Goal: Task Accomplishment & Management: Complete application form

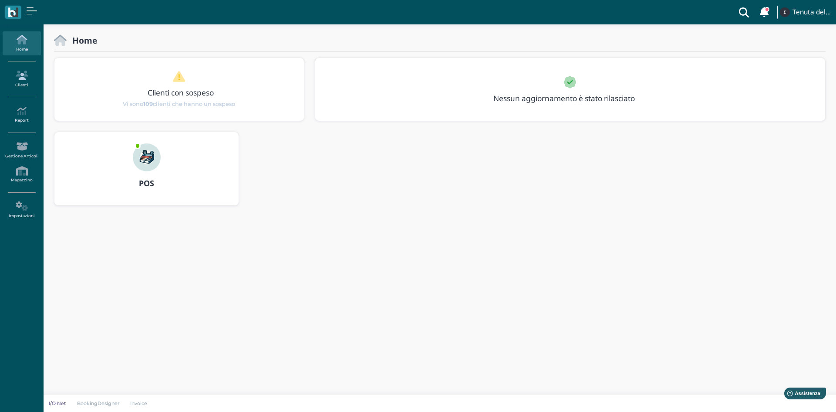
click at [26, 85] on link "Clienti" at bounding box center [22, 79] width 38 height 24
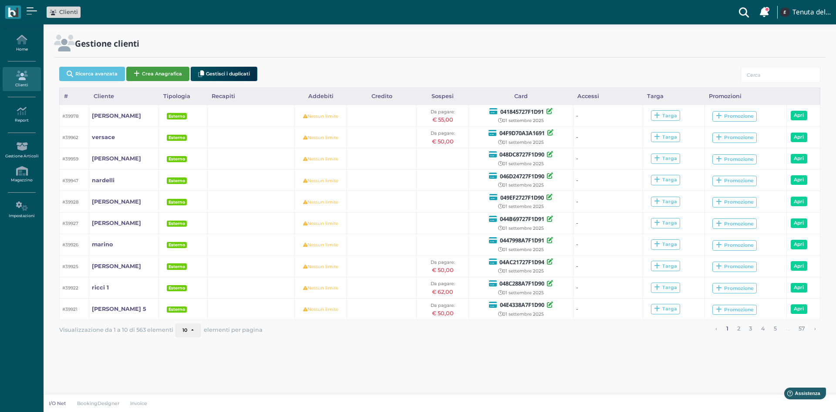
click at [164, 77] on button "Crea Anagrafica" at bounding box center [157, 74] width 63 height 14
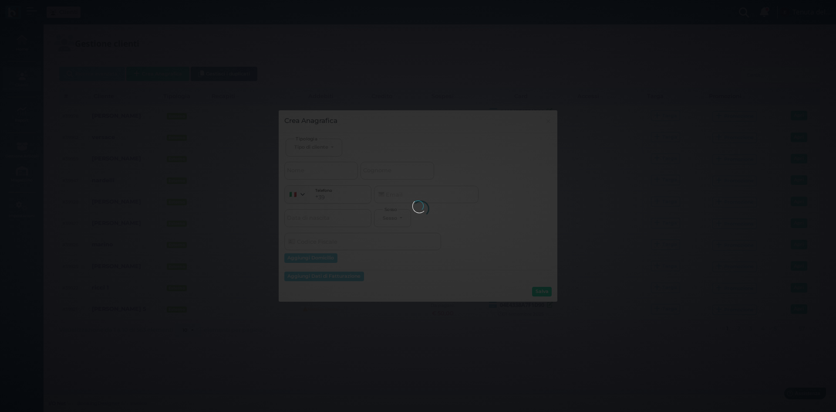
select select
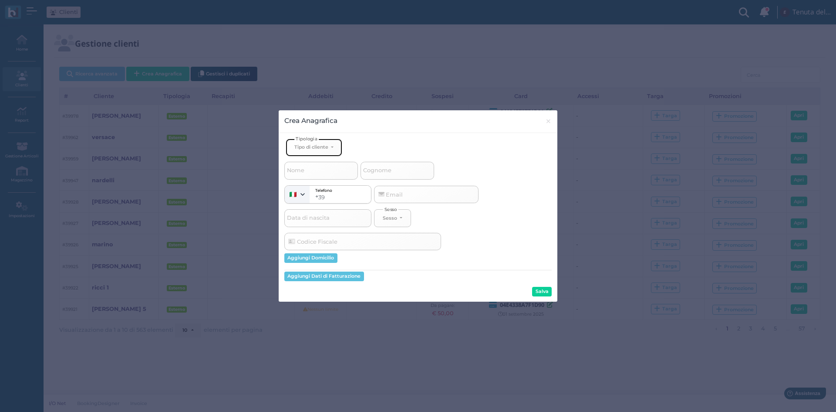
click at [321, 147] on div "Tipo di cliente" at bounding box center [311, 147] width 34 height 6
click at [311, 172] on span "Esterno" at bounding box center [305, 175] width 22 height 7
select select "[object Object]"
select select
click at [377, 173] on span "Cognome" at bounding box center [377, 170] width 31 height 11
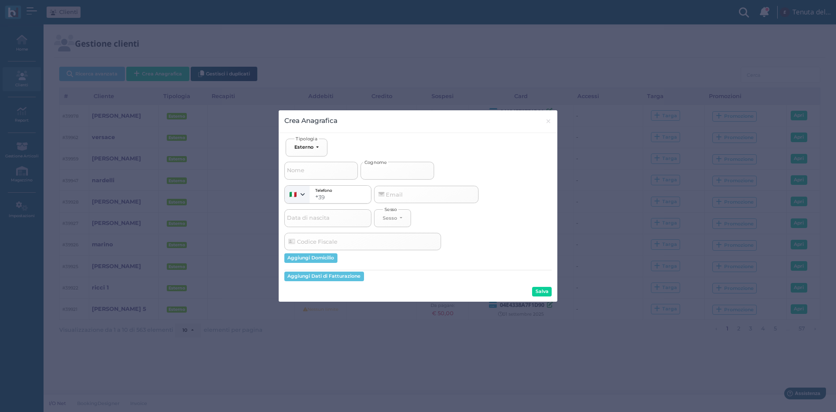
click at [377, 173] on input "Cognome" at bounding box center [398, 170] width 74 height 17
type input "m"
select select
type input "ma"
select select
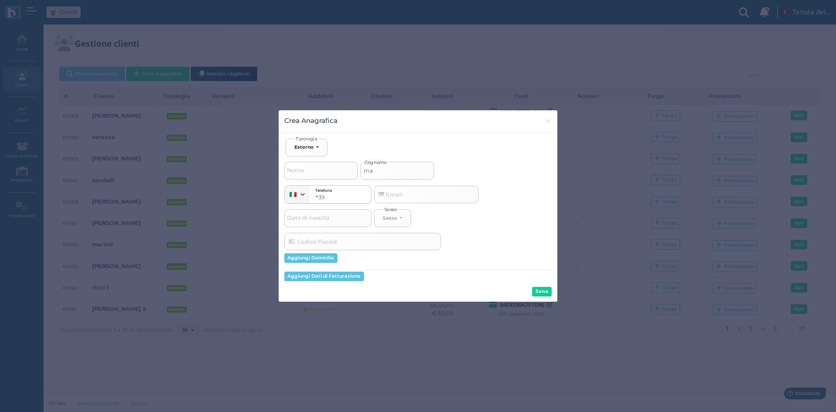
type input "mar"
select select
type input "mart"
select select
type input "marti"
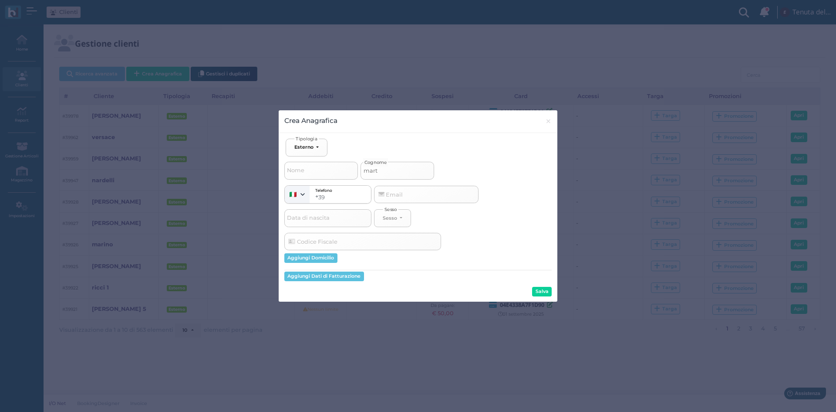
select select
type input "martin"
select select
type input "[PERSON_NAME]"
select select
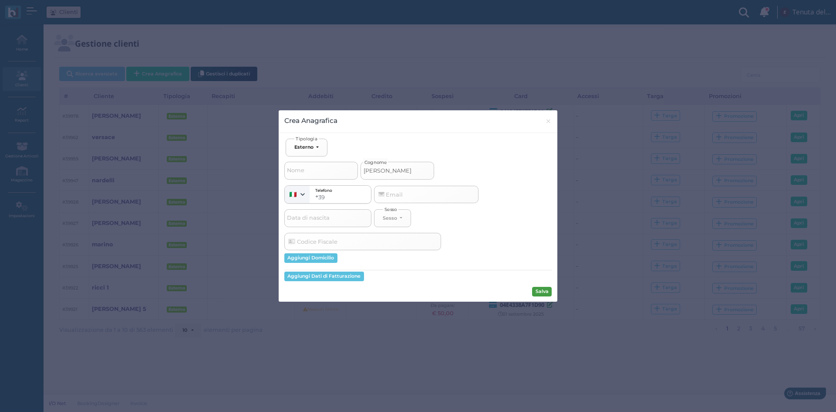
type input "[PERSON_NAME]"
click at [547, 291] on button "Salva" at bounding box center [542, 292] width 20 height 10
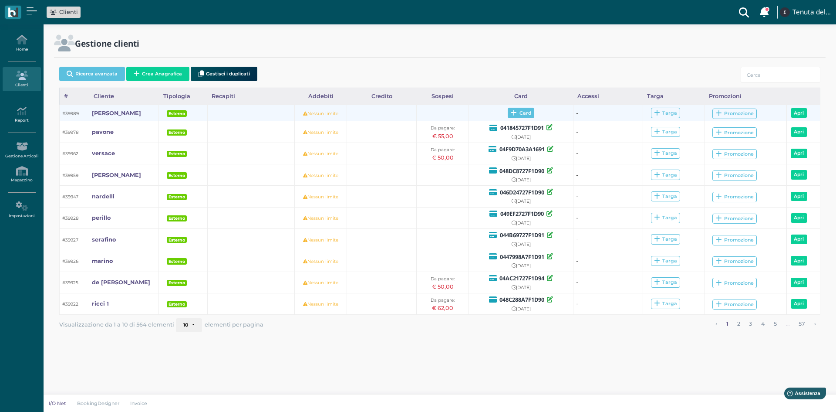
click at [515, 115] on icon at bounding box center [514, 113] width 6 height 7
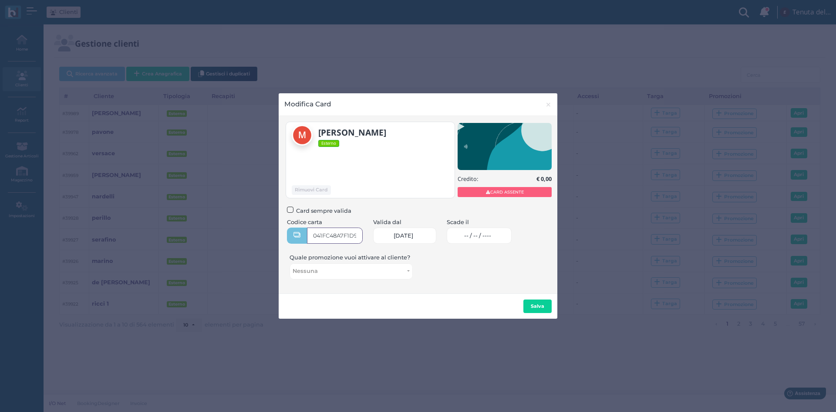
type input "041FC48A7F1D90"
click at [476, 237] on span "-- / -- / ----" at bounding box center [477, 235] width 27 height 7
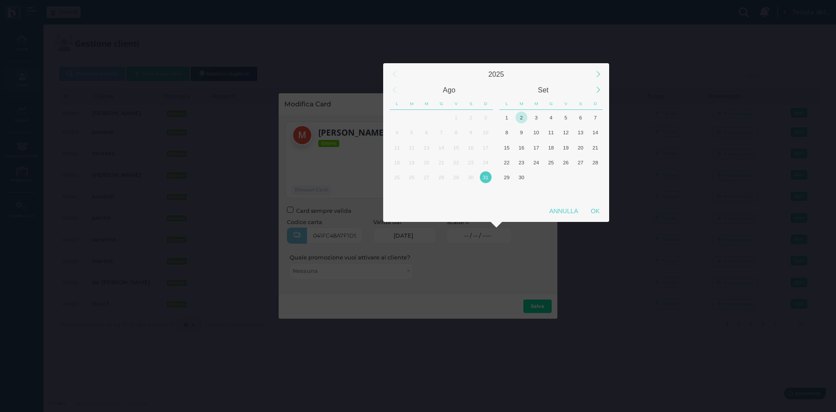
click at [522, 117] on div "2" at bounding box center [522, 117] width 12 height 12
click at [591, 205] on div "OK" at bounding box center [595, 211] width 22 height 16
type input "02/09/2025"
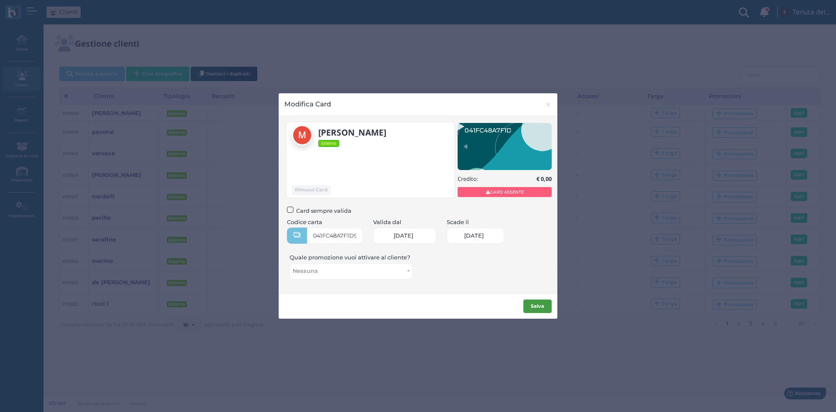
scroll to position [0, 37]
click at [542, 303] on b "Salva" at bounding box center [538, 306] width 14 height 6
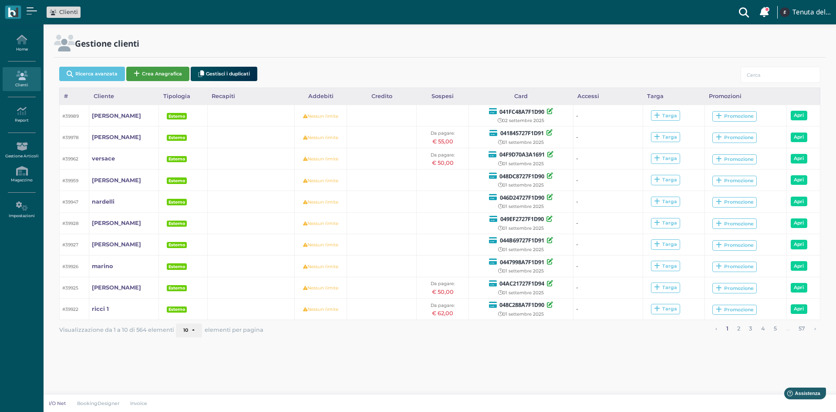
click at [168, 75] on button "Crea Anagrafica" at bounding box center [157, 74] width 63 height 14
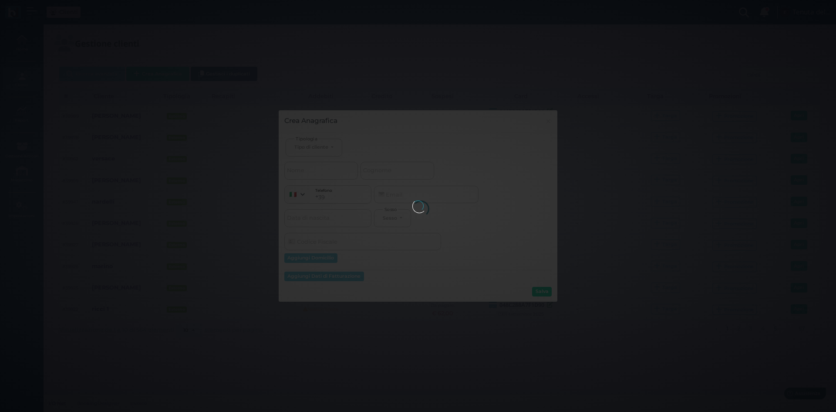
select select
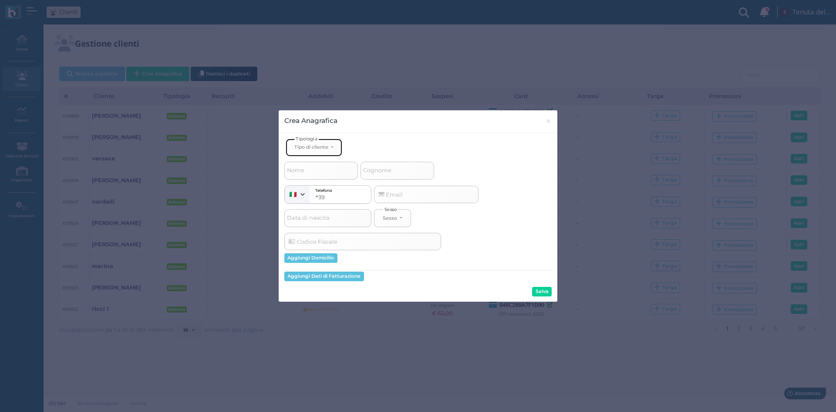
click at [308, 153] on button "Tipo di cliente" at bounding box center [314, 148] width 57 height 18
drag, startPoint x: 311, startPoint y: 175, endPoint x: 394, endPoint y: 167, distance: 83.5
click at [311, 175] on span "Esterno" at bounding box center [305, 175] width 22 height 7
select select "[object Object]"
select select
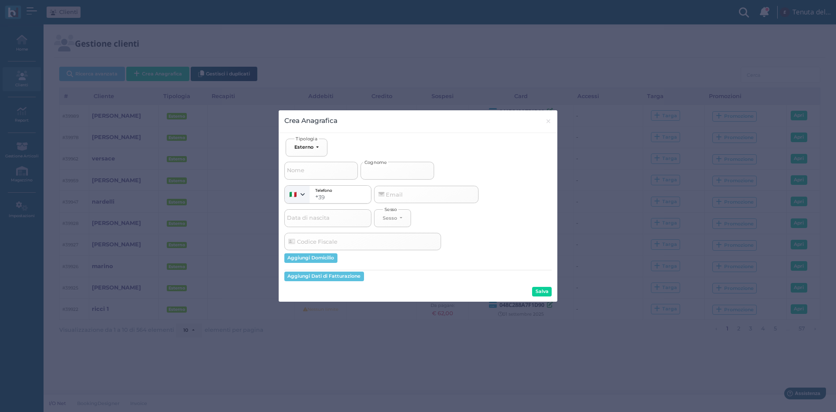
click at [394, 166] on input "Cognome" at bounding box center [398, 170] width 74 height 17
type input "l"
select select
type input "lo"
select select
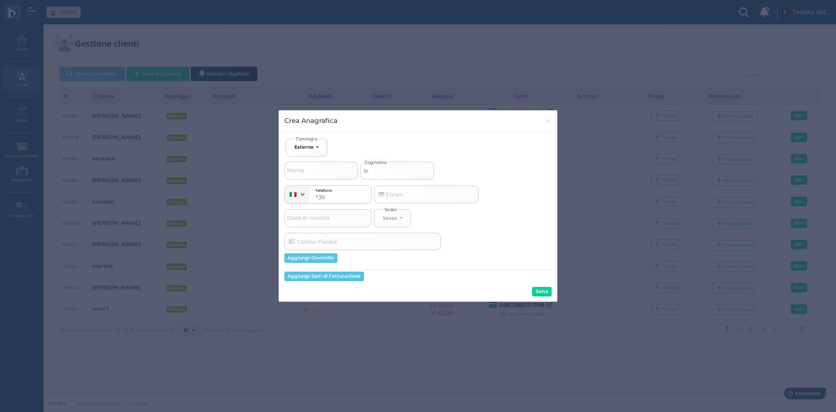
type input "lo"
select select
type input "lo s"
select select
type input "lo sc"
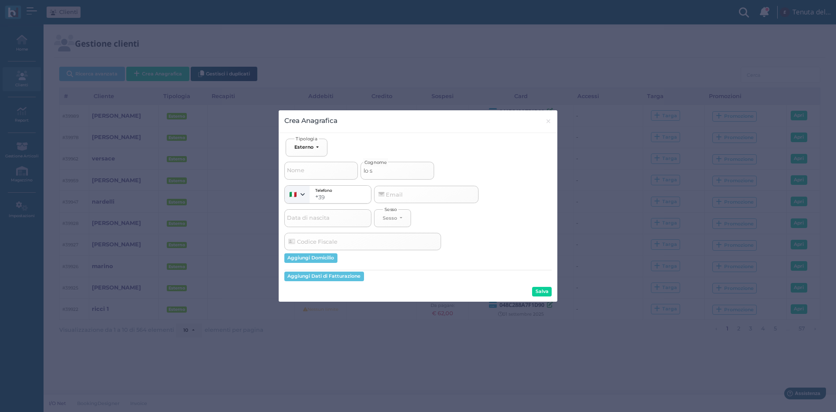
select select
type input "lo sci"
select select
type input "lo scia"
select select
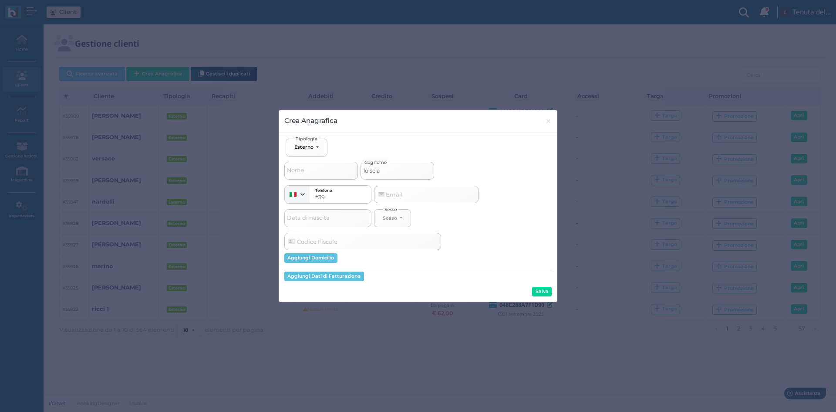
type input "lo scial"
select select
type input "lo scialp"
select select
type input "lo scialpo"
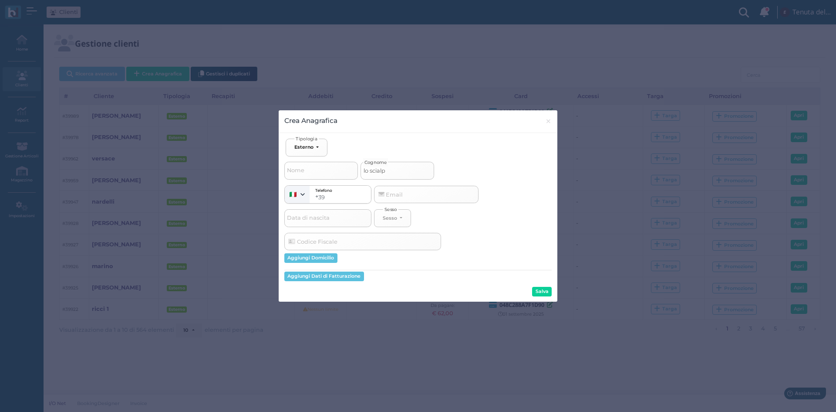
select select
type input "lo scialpo"
click at [542, 296] on button "Salva" at bounding box center [542, 292] width 20 height 10
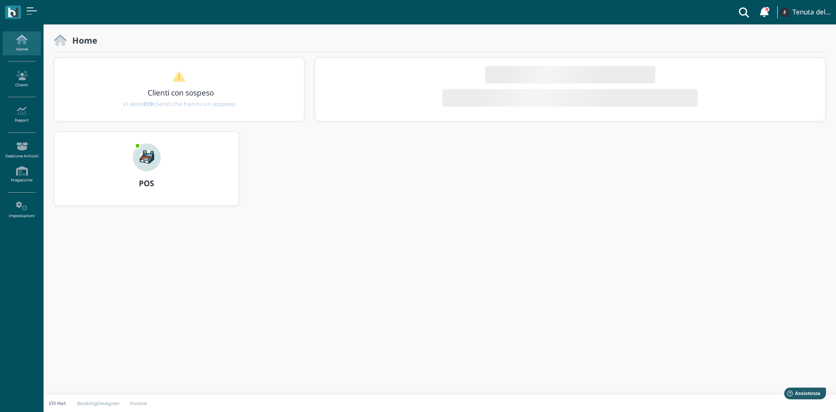
click at [153, 152] on img at bounding box center [147, 157] width 28 height 28
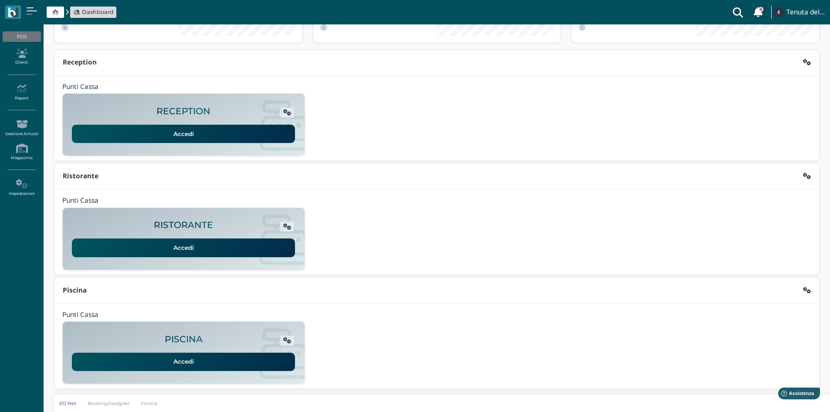
scroll to position [71, 0]
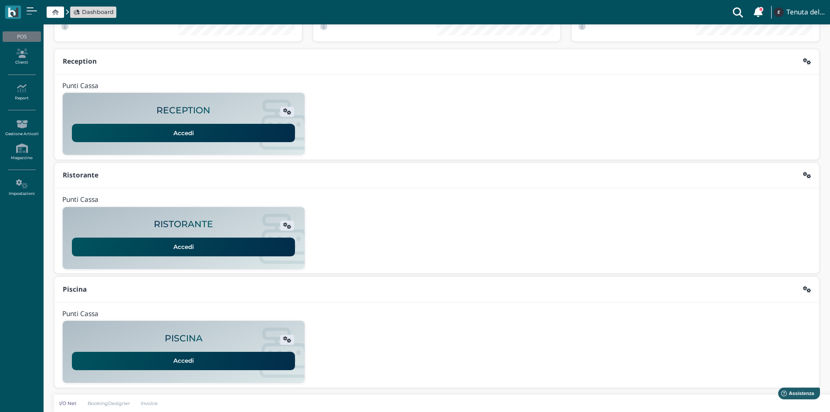
click at [199, 364] on link "Accedi" at bounding box center [183, 360] width 223 height 18
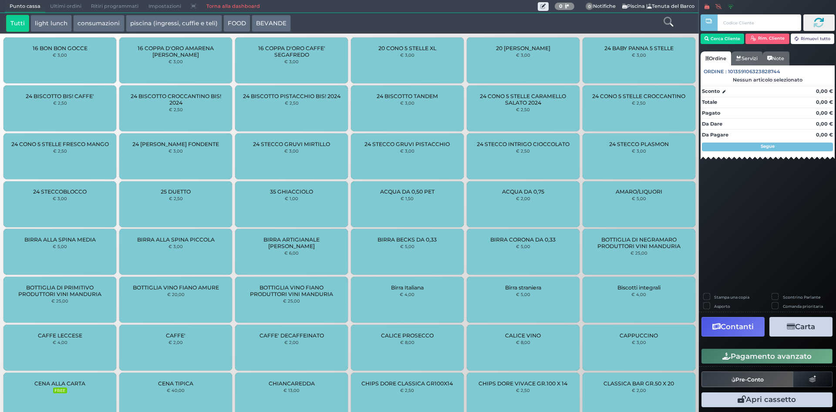
click at [130, 25] on button "piscina (ingressi, cuffie e teli)" at bounding box center [174, 23] width 96 height 17
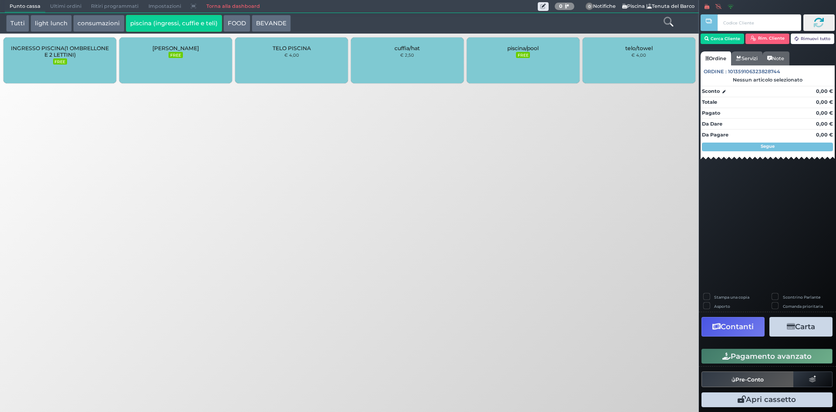
click at [64, 54] on span "INGRESSO PISCINA(1 OMBRELLONE E 2 LETTINI)" at bounding box center [60, 51] width 98 height 13
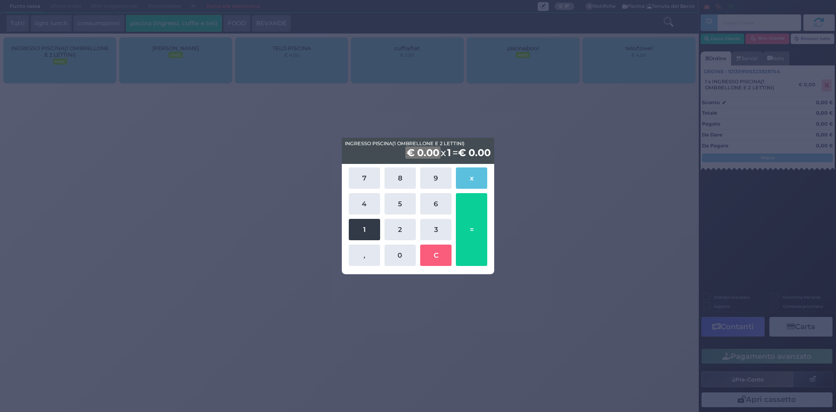
drag, startPoint x: 365, startPoint y: 234, endPoint x: 372, endPoint y: 230, distance: 8.0
click at [365, 233] on button "1" at bounding box center [364, 229] width 31 height 21
click at [391, 203] on button "5" at bounding box center [400, 203] width 31 height 21
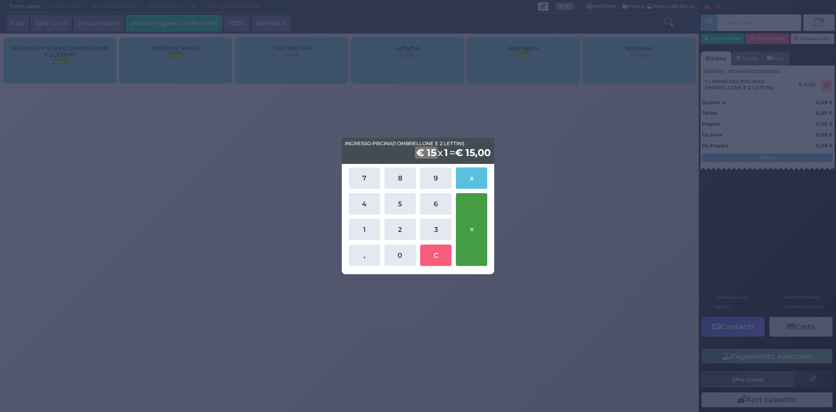
click at [476, 233] on button "=" at bounding box center [471, 229] width 31 height 73
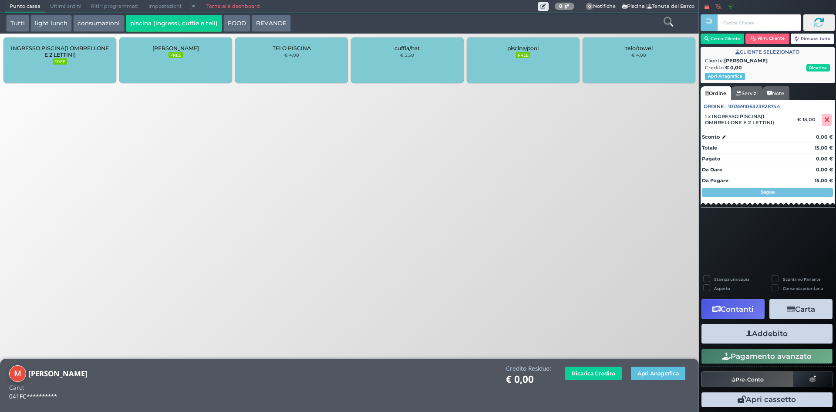
click at [771, 336] on button "Addebito" at bounding box center [767, 334] width 131 height 20
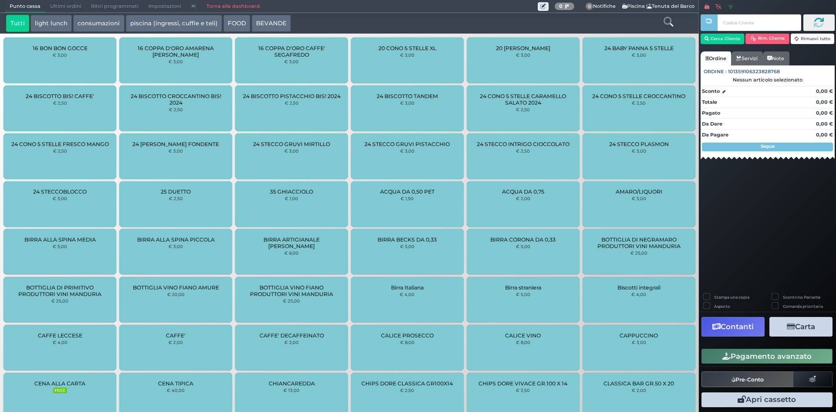
click at [192, 25] on button "piscina (ingressi, cuffie e teli)" at bounding box center [174, 23] width 96 height 17
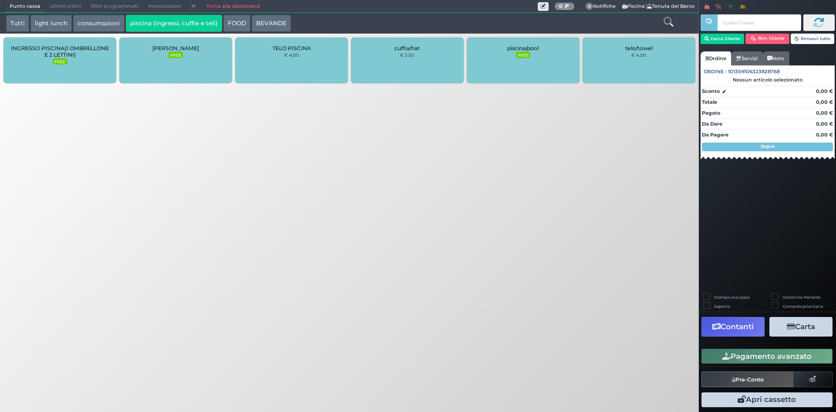
click at [190, 60] on div "[PERSON_NAME] FREE" at bounding box center [175, 60] width 113 height 46
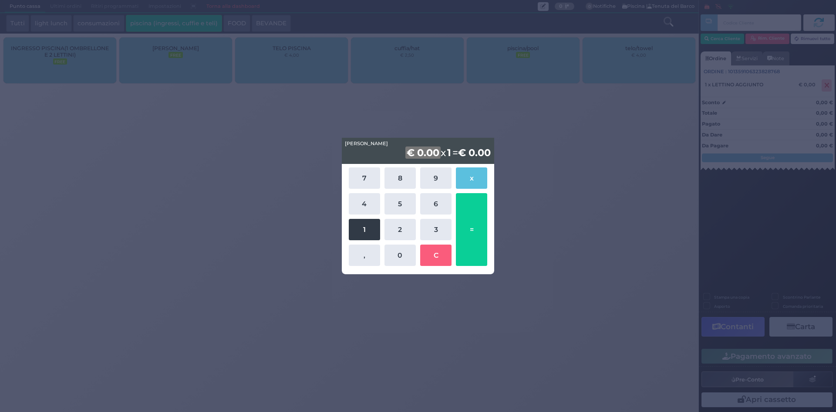
click at [365, 231] on button "1" at bounding box center [364, 229] width 31 height 21
click at [391, 253] on button "0" at bounding box center [400, 254] width 31 height 21
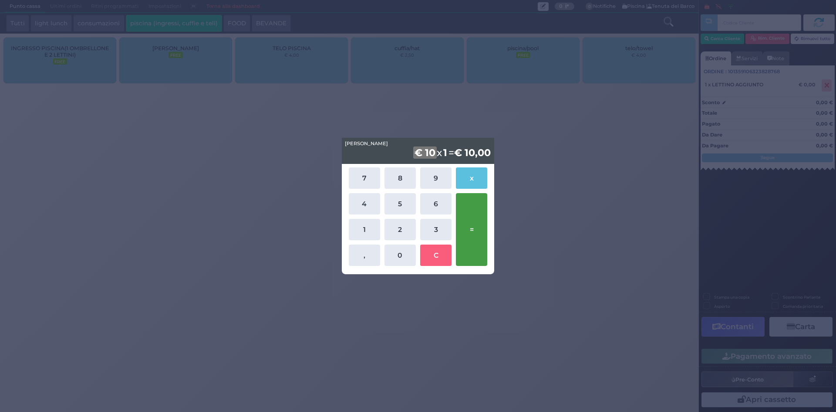
click at [477, 226] on button "=" at bounding box center [471, 229] width 31 height 73
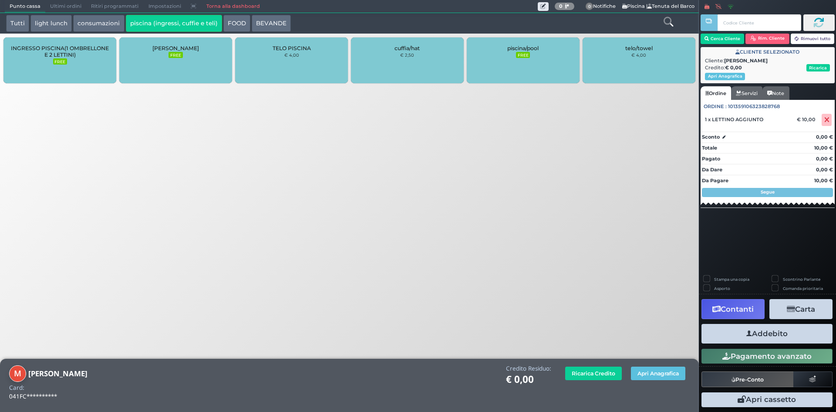
click at [770, 336] on button "Addebito" at bounding box center [767, 334] width 131 height 20
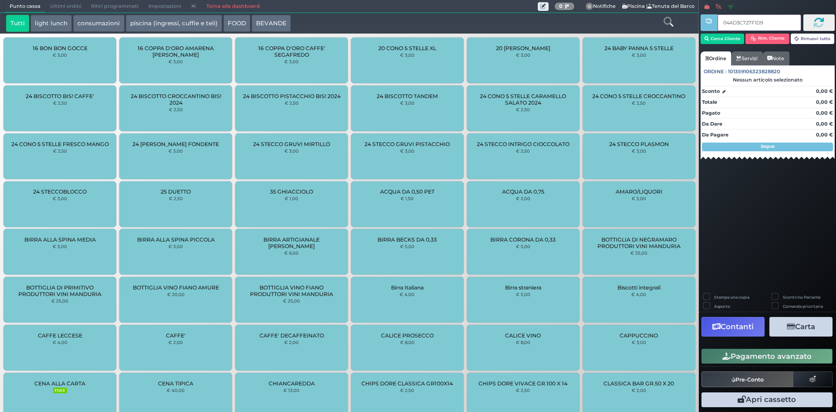
type input "04AD3C727F1D94"
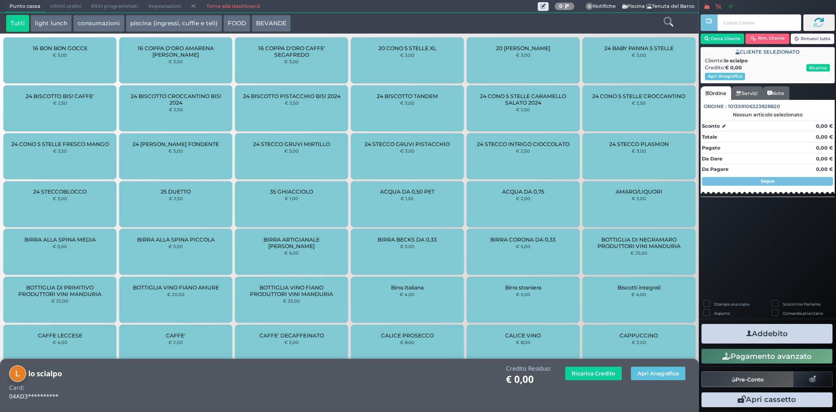
click at [144, 23] on button "piscina (ingressi, cuffie e teli)" at bounding box center [174, 23] width 96 height 17
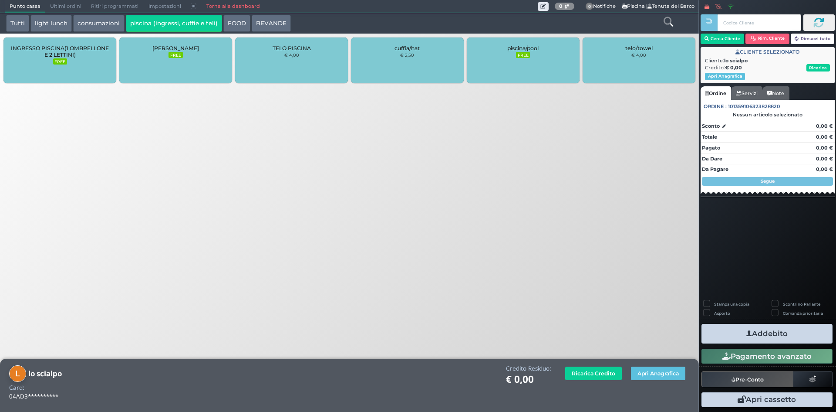
click at [56, 54] on span "INGRESSO PISCINA(1 OMBRELLONE E 2 LETTINI)" at bounding box center [60, 51] width 98 height 13
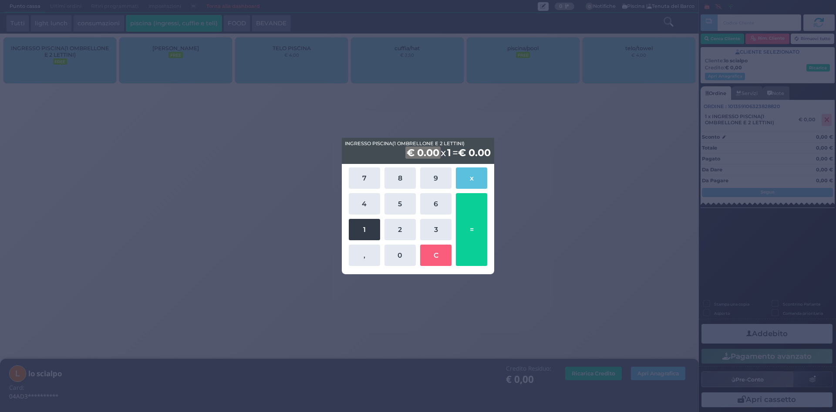
click at [373, 227] on button "1" at bounding box center [364, 229] width 31 height 21
click at [397, 206] on button "5" at bounding box center [400, 203] width 31 height 21
click at [437, 156] on div "€ 15 x 1 = € 15,00" at bounding box center [418, 151] width 152 height 26
click at [443, 152] on b "1" at bounding box center [446, 152] width 7 height 12
click at [402, 232] on button "2" at bounding box center [400, 229] width 31 height 21
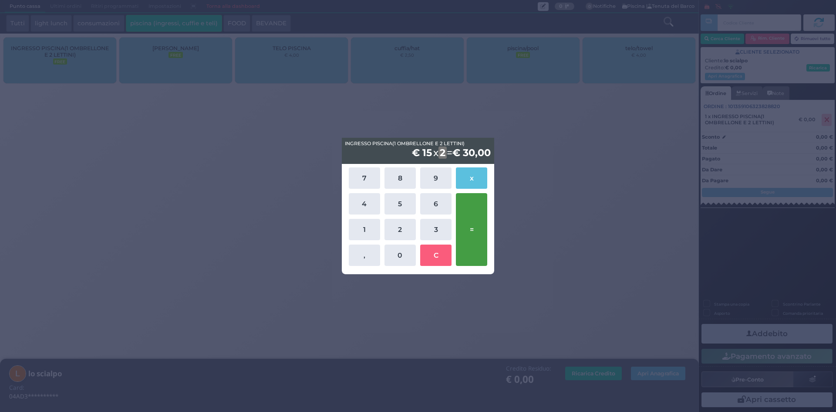
click at [473, 233] on button "=" at bounding box center [471, 229] width 31 height 73
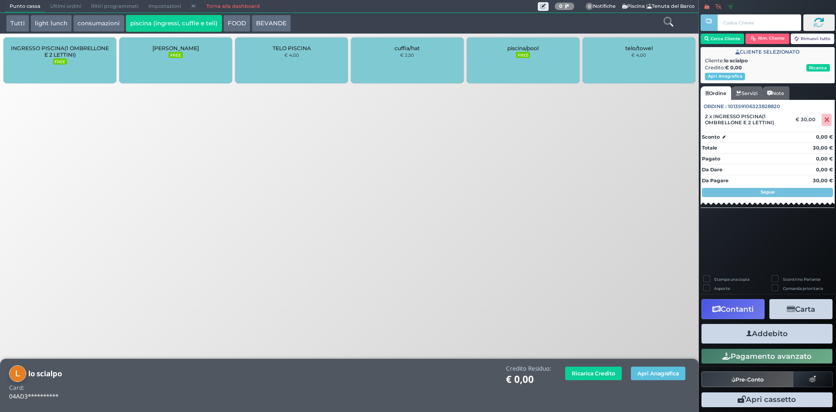
click at [174, 64] on div "LETTINO AGGIUNTO FREE" at bounding box center [175, 60] width 113 height 46
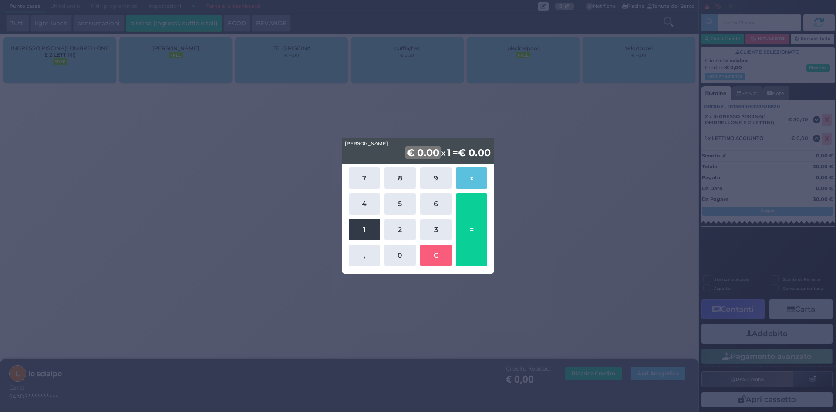
click at [358, 232] on button "1" at bounding box center [364, 229] width 31 height 21
click at [397, 253] on button "0" at bounding box center [400, 254] width 31 height 21
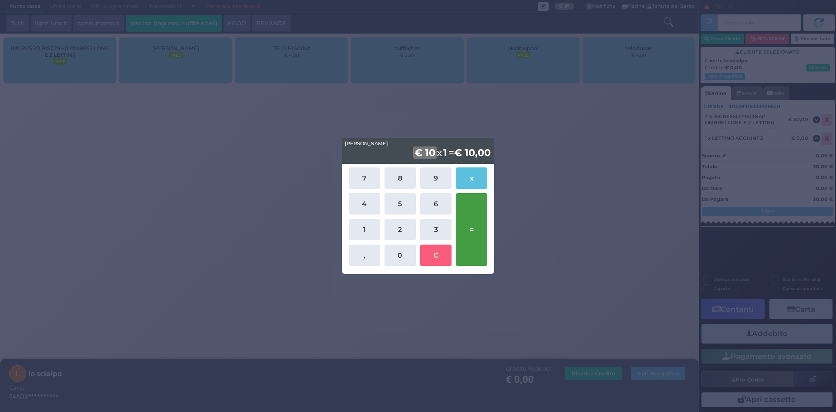
click at [476, 221] on button "=" at bounding box center [471, 229] width 31 height 73
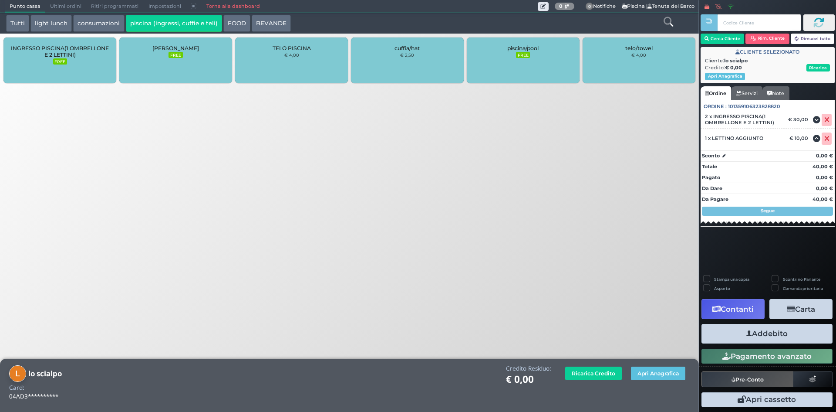
click at [777, 333] on button "Addebito" at bounding box center [767, 334] width 131 height 20
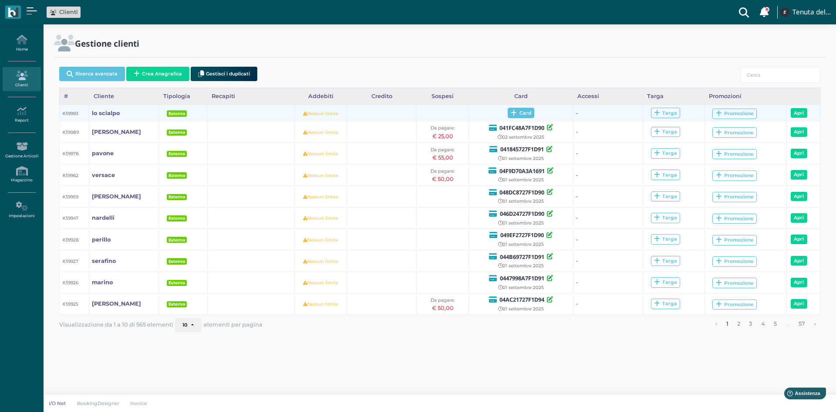
click at [512, 113] on icon at bounding box center [514, 113] width 6 height 7
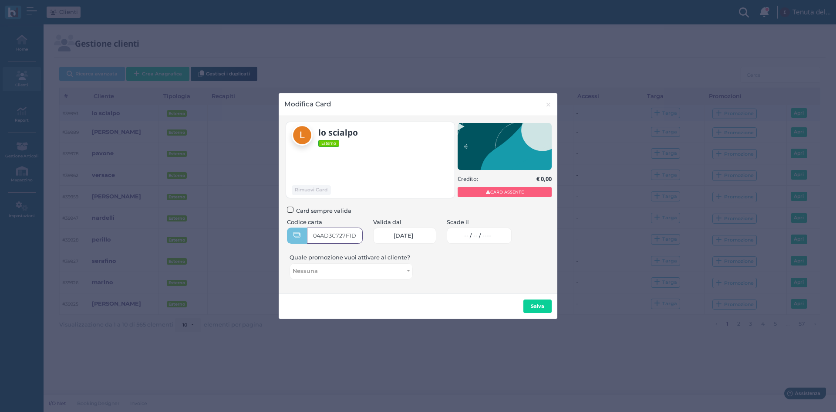
type input "04AD3C727F1D94"
click at [474, 236] on span "-- / -- / ----" at bounding box center [477, 235] width 27 height 7
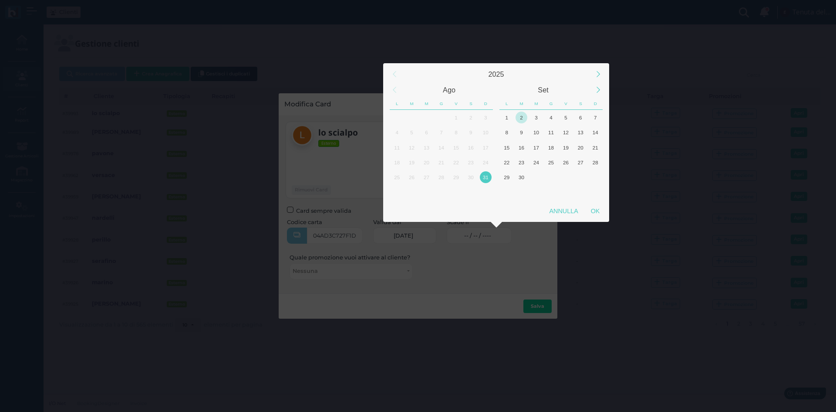
click at [525, 118] on div "2" at bounding box center [522, 117] width 12 height 12
click at [598, 211] on div "OK" at bounding box center [595, 211] width 22 height 16
type input "[DATE]"
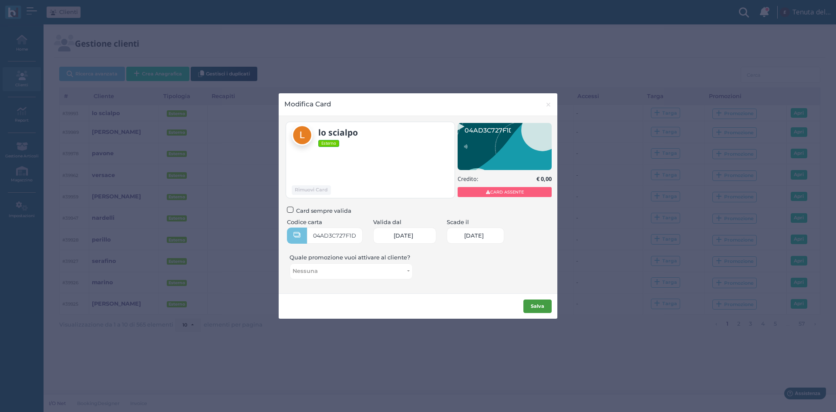
click at [538, 307] on b "Salva" at bounding box center [538, 306] width 14 height 6
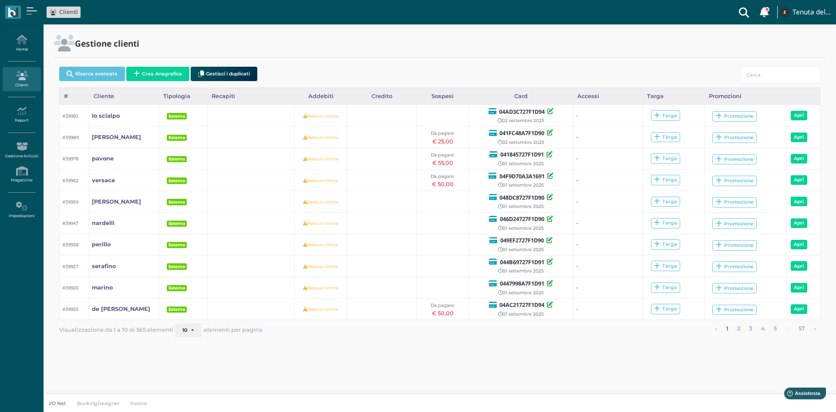
click at [591, 341] on div "Gestione clienti Ricerca avanzata Crea Anagrafica Gestisci i duplicati Caricame…" at bounding box center [440, 193] width 793 height 339
click at [171, 71] on button "Crea Anagrafica" at bounding box center [157, 74] width 63 height 14
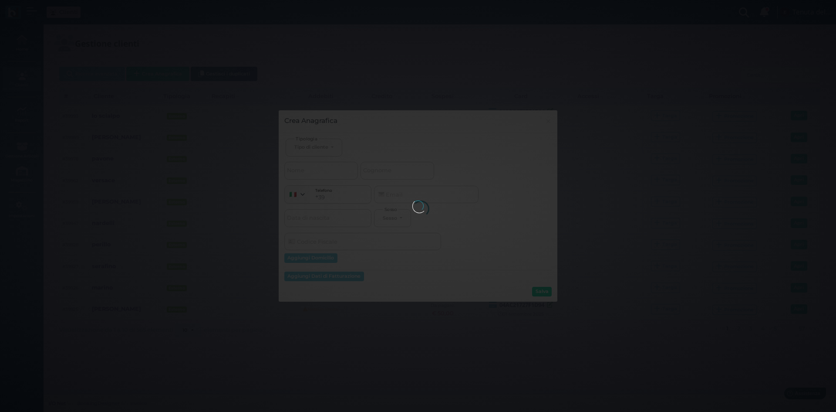
select select
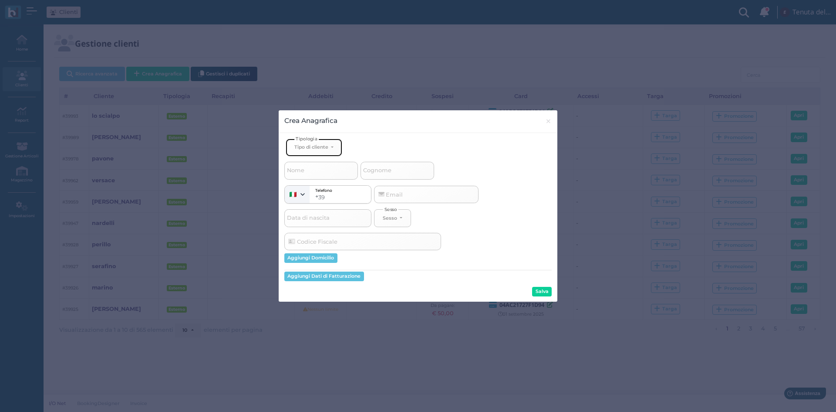
drag, startPoint x: 326, startPoint y: 152, endPoint x: 325, endPoint y: 166, distance: 14.4
click at [325, 151] on button "Tipo di cliente" at bounding box center [314, 148] width 57 height 18
click at [314, 179] on span "Esterno" at bounding box center [305, 175] width 22 height 7
select select "[object Object]"
select select
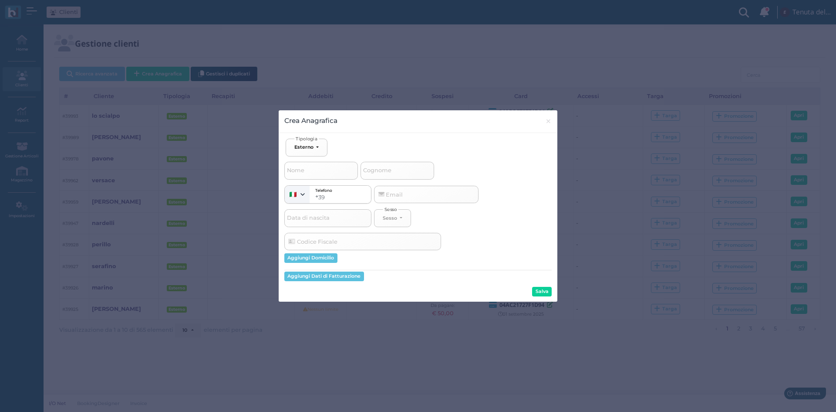
click at [378, 174] on span "Cognome" at bounding box center [377, 170] width 31 height 11
click at [378, 174] on input "Cognome" at bounding box center [398, 170] width 74 height 17
type input "f"
select select
type input "fu"
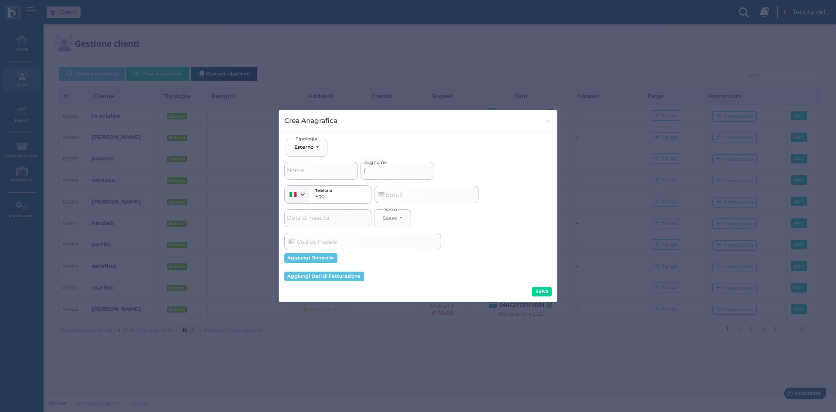
select select
type input "fur"
select select
type input "fure"
select select
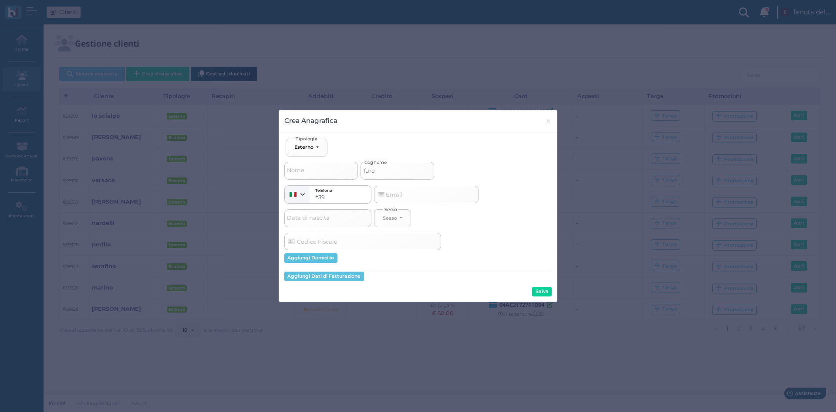
type input "fures"
select select
type input "furesi"
select select
type input "furesi"
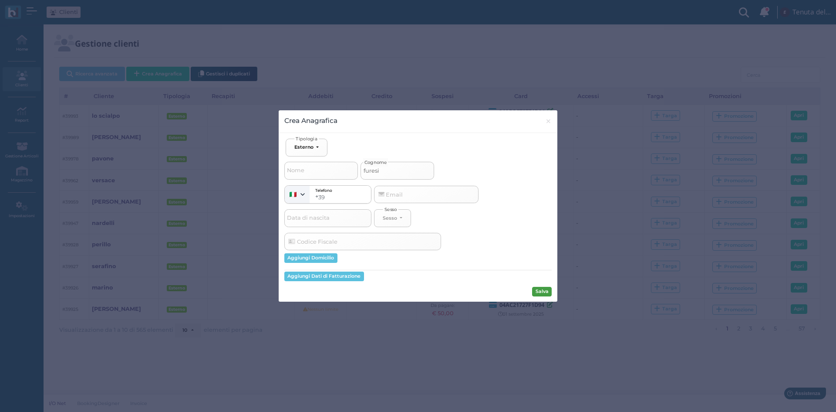
click at [538, 291] on button "Salva" at bounding box center [542, 292] width 20 height 10
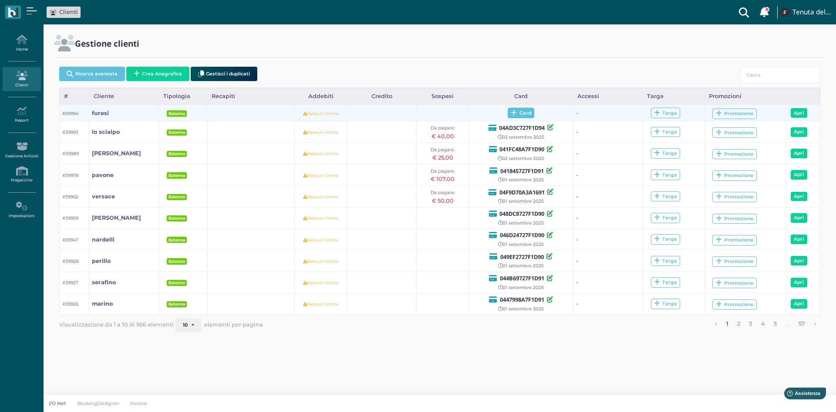
click at [520, 115] on span "Card" at bounding box center [521, 113] width 27 height 10
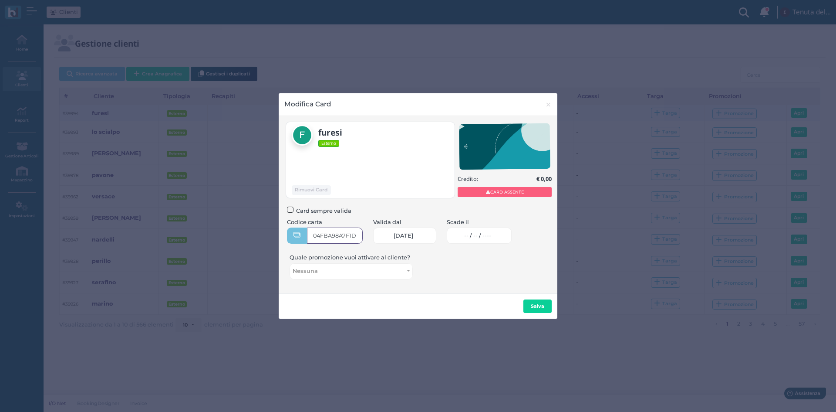
type input "04FBA98A7F1D90"
click at [477, 239] on link "-- / -- / ----" at bounding box center [479, 235] width 65 height 16
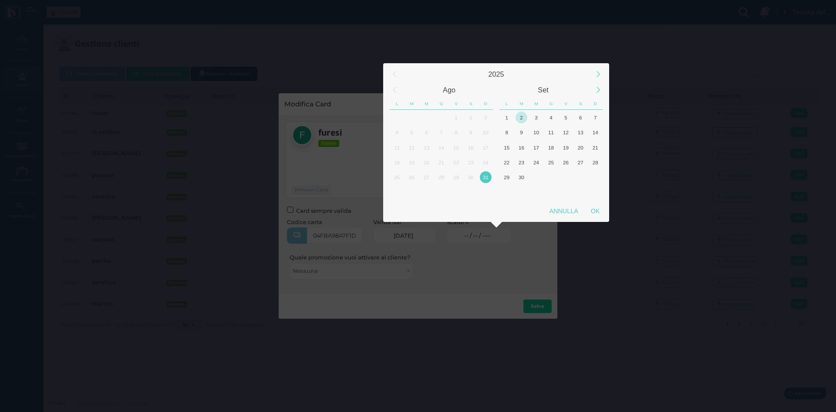
click at [524, 117] on div "2" at bounding box center [522, 117] width 12 height 12
click at [591, 210] on div "OK" at bounding box center [595, 211] width 22 height 16
type input "[DATE]"
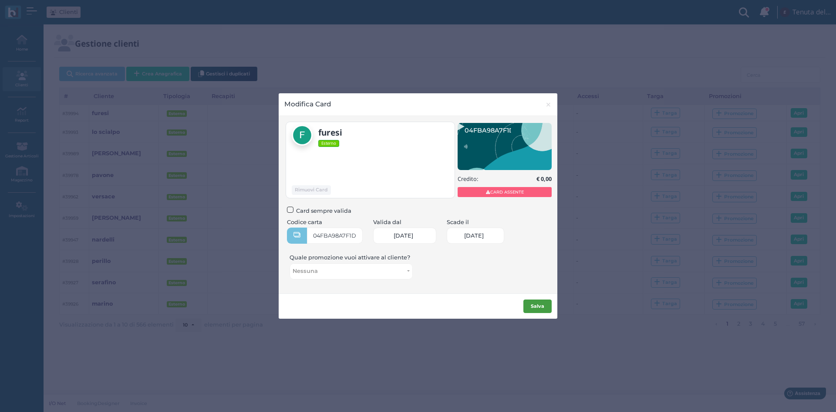
click at [543, 305] on b "Salva" at bounding box center [538, 306] width 14 height 6
